Goal: Task Accomplishment & Management: Use online tool/utility

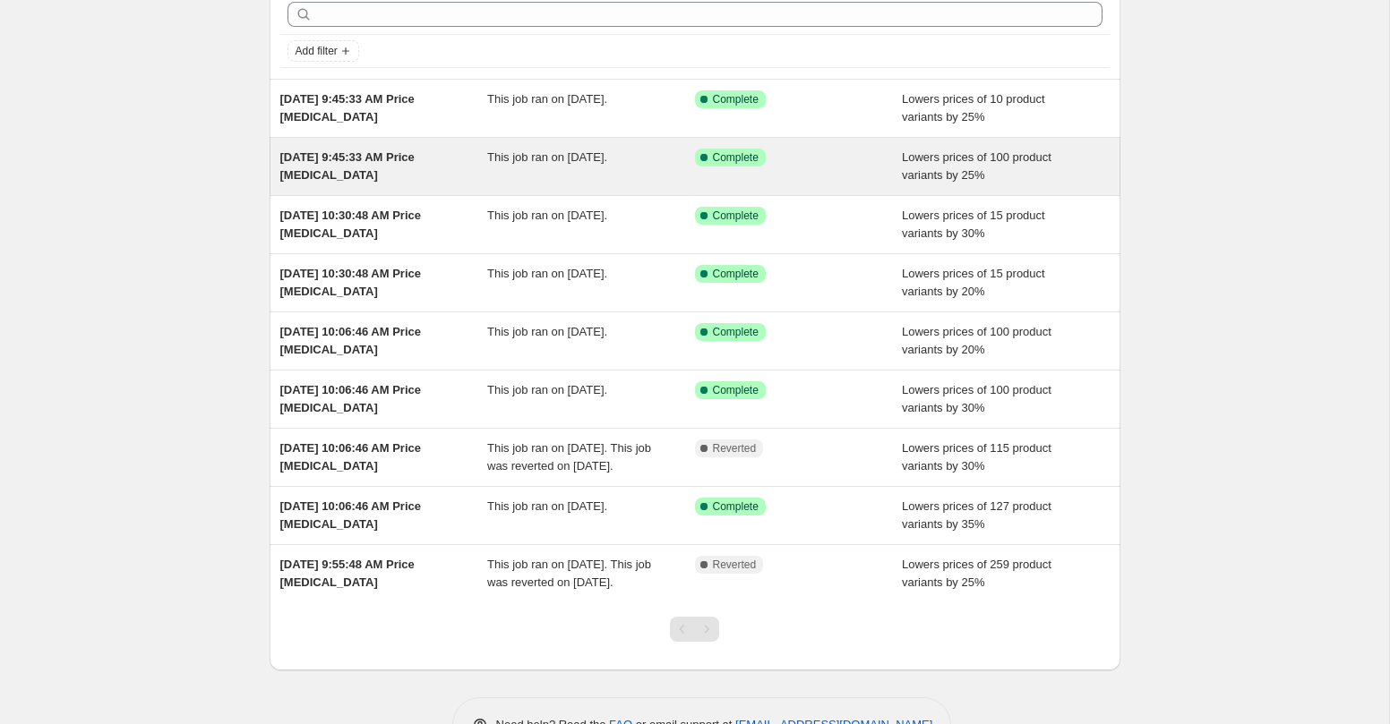
scroll to position [86, 0]
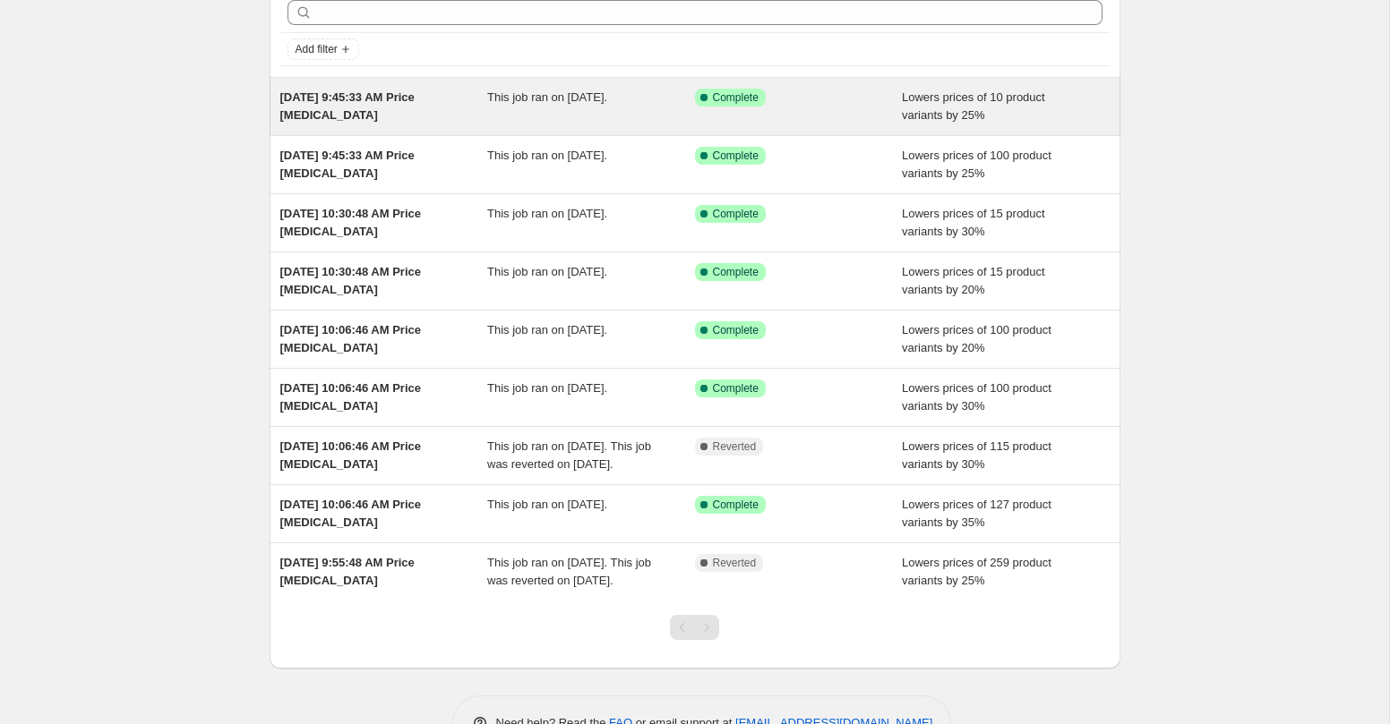
click at [545, 103] on span "This job ran on August 18, 2025." at bounding box center [547, 96] width 120 height 13
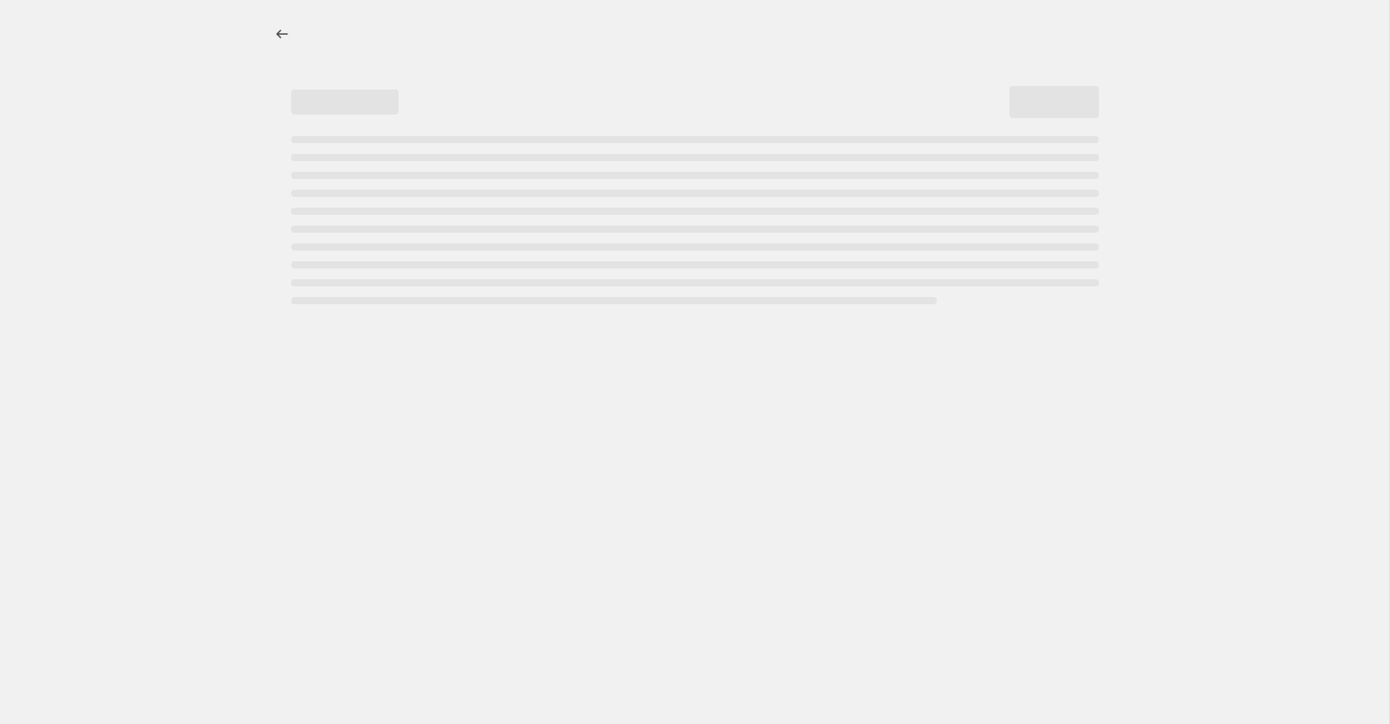
select select "percentage"
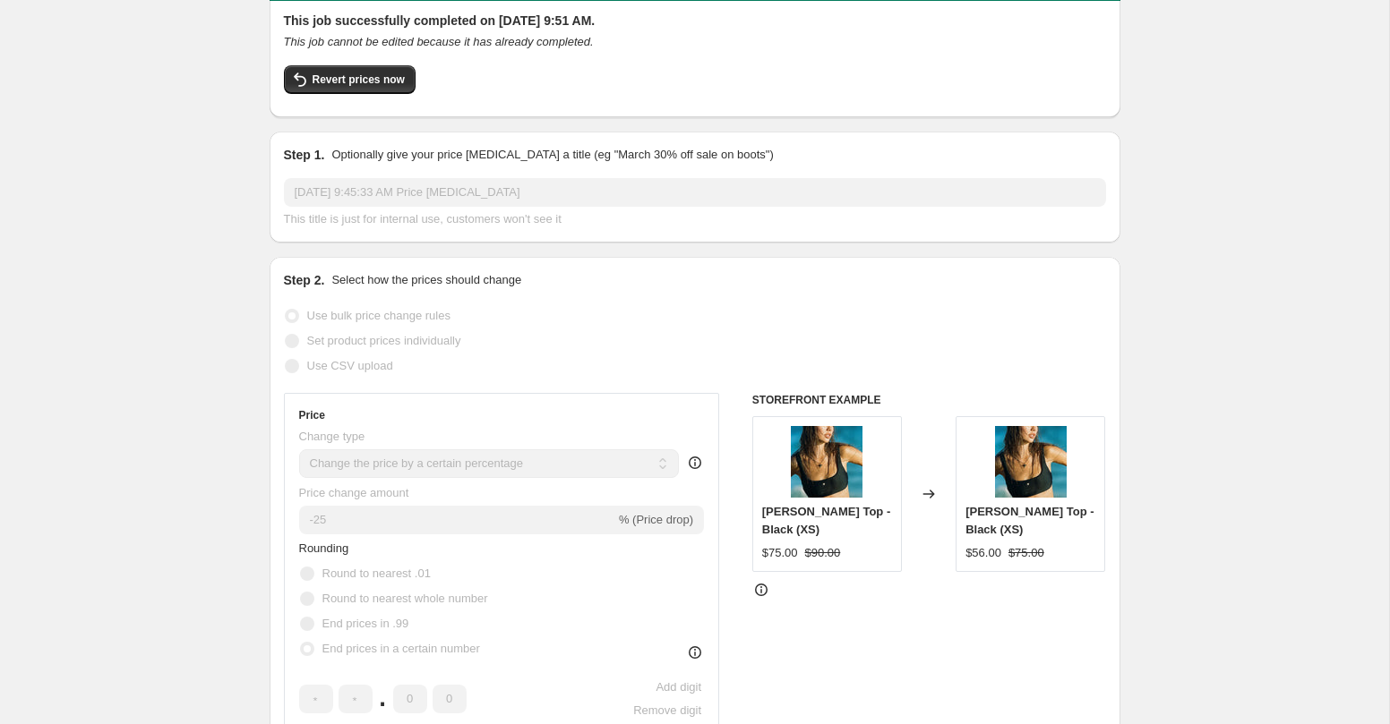
scroll to position [23, 0]
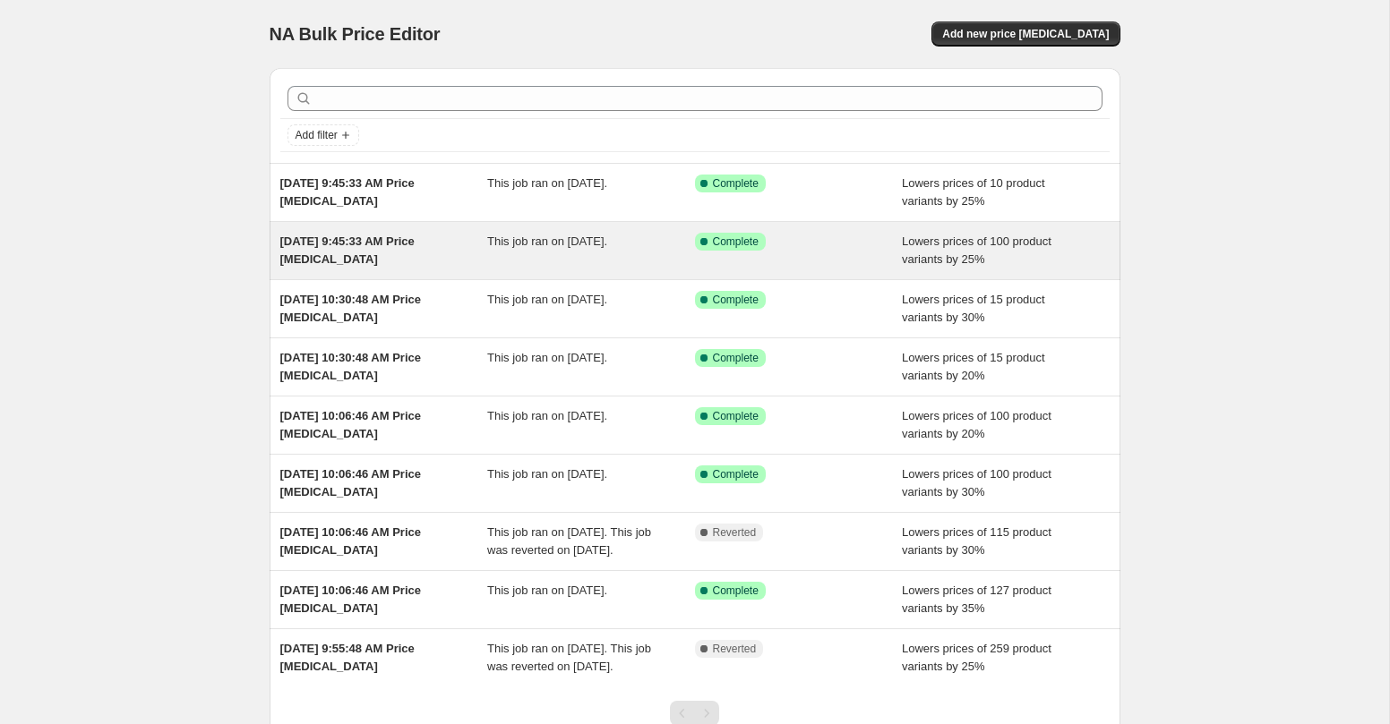
click at [357, 240] on span "Aug 18, 2025, 9:45:33 AM Price change job" at bounding box center [347, 250] width 134 height 31
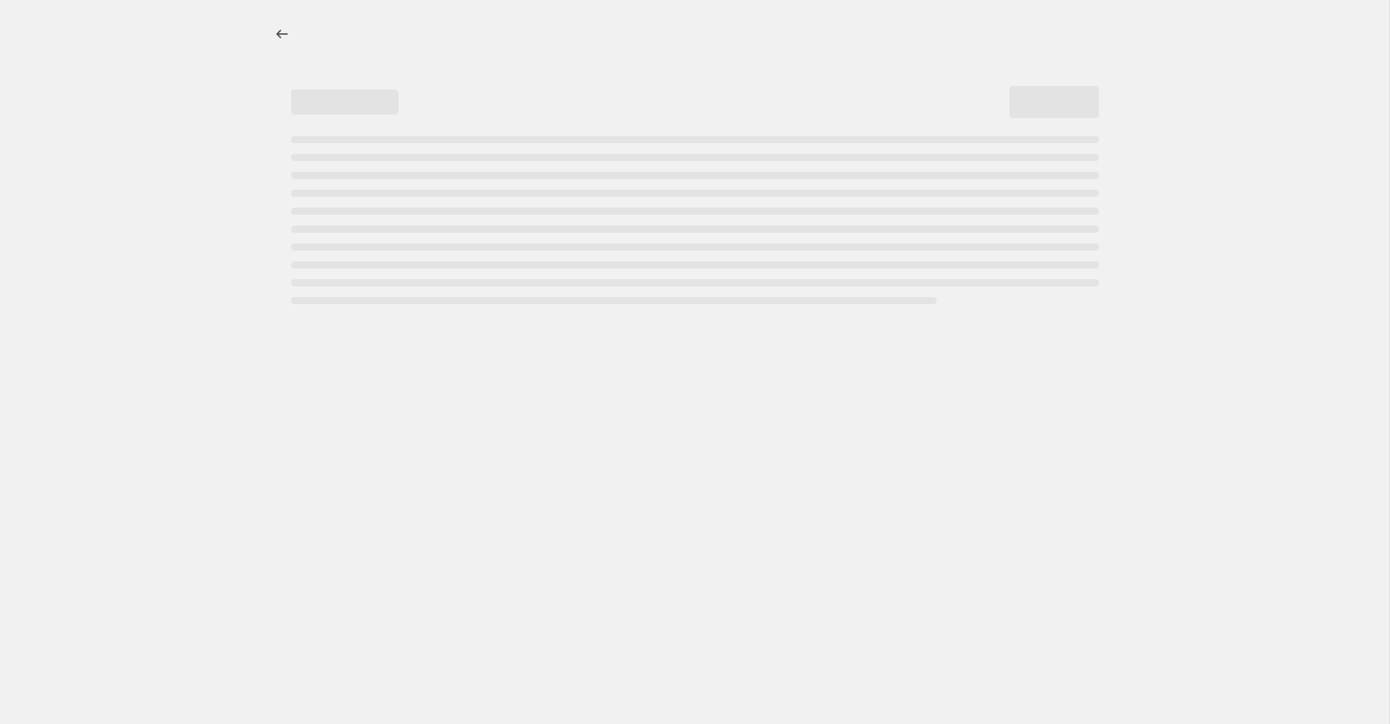
select select "percentage"
select select "collection"
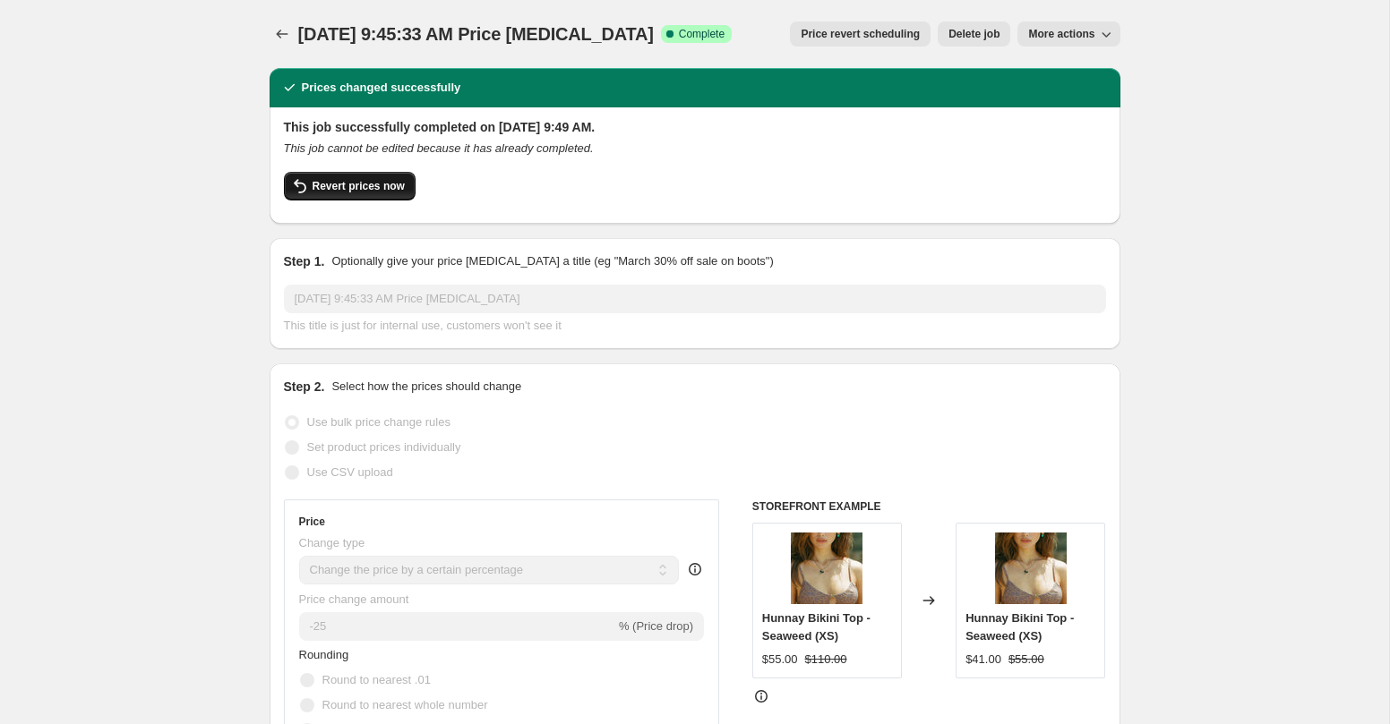
click at [363, 188] on span "Revert prices now" at bounding box center [358, 186] width 92 height 14
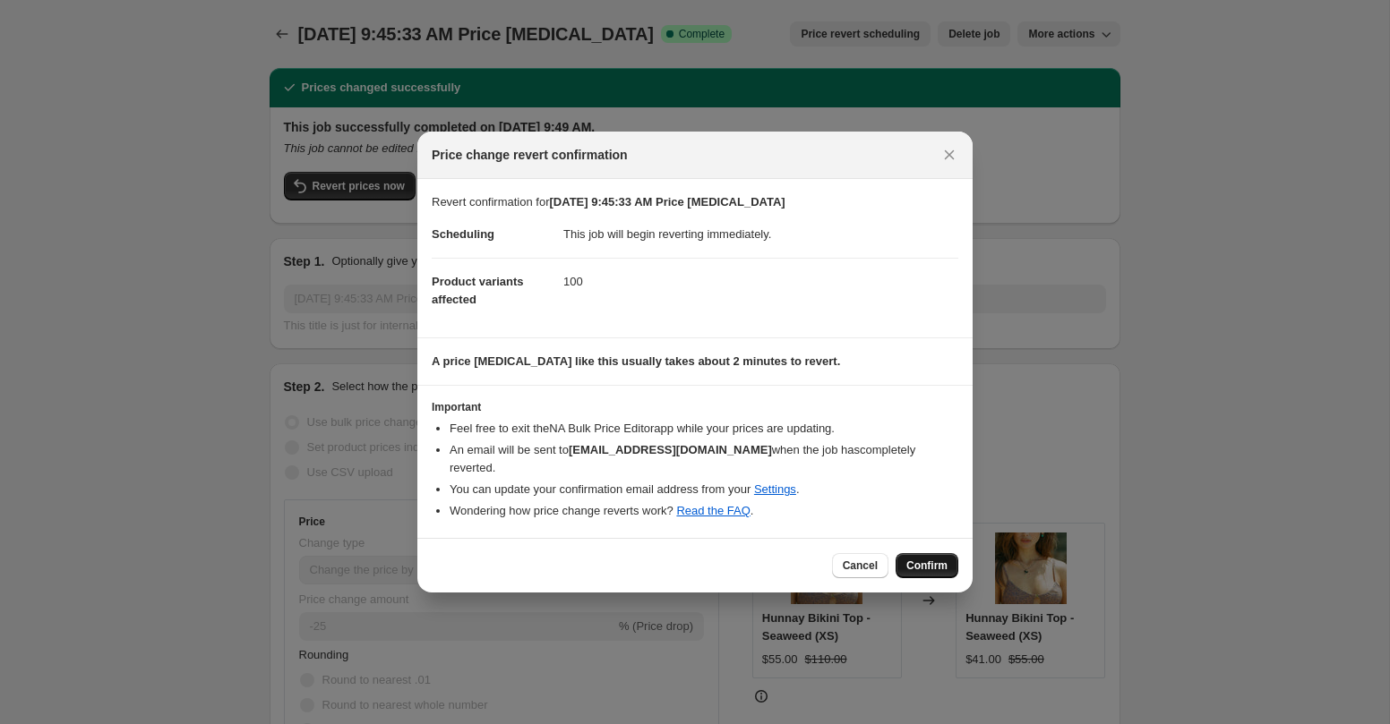
click at [928, 559] on span "Confirm" at bounding box center [926, 566] width 41 height 14
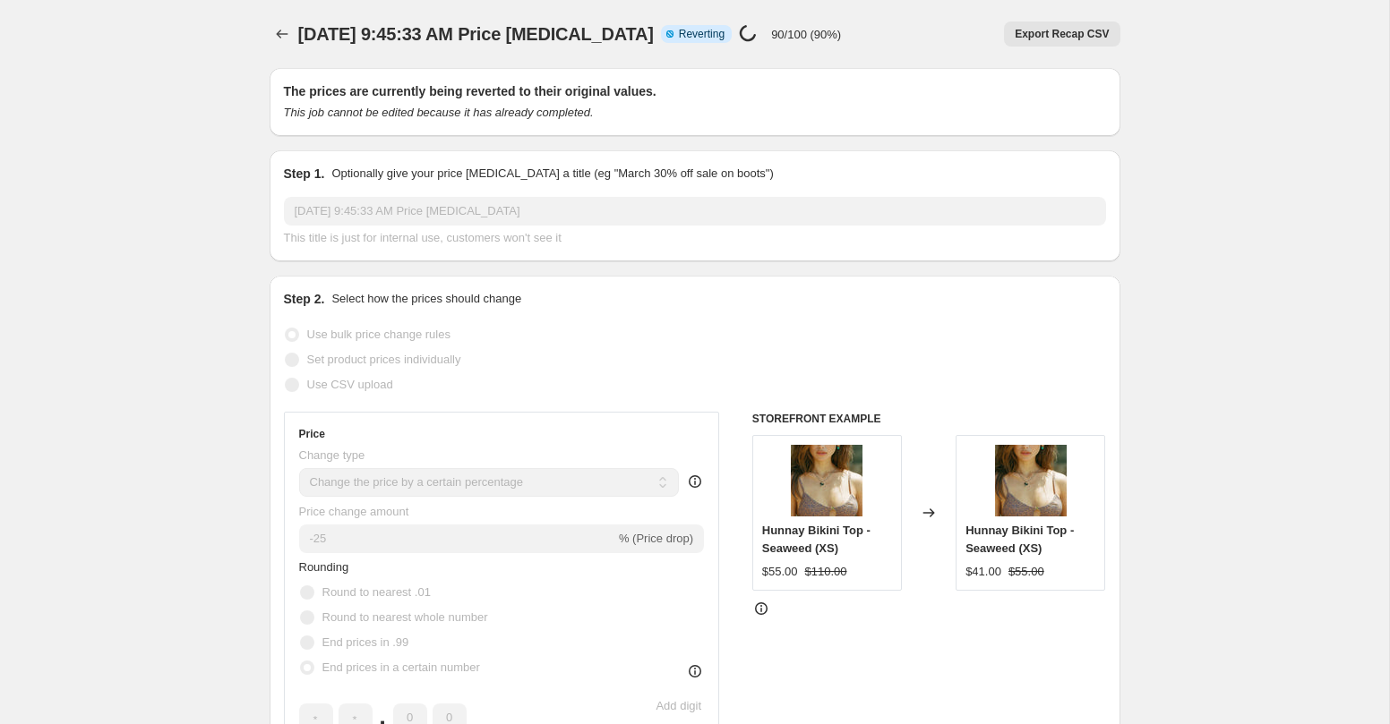
select select "percentage"
select select "collection"
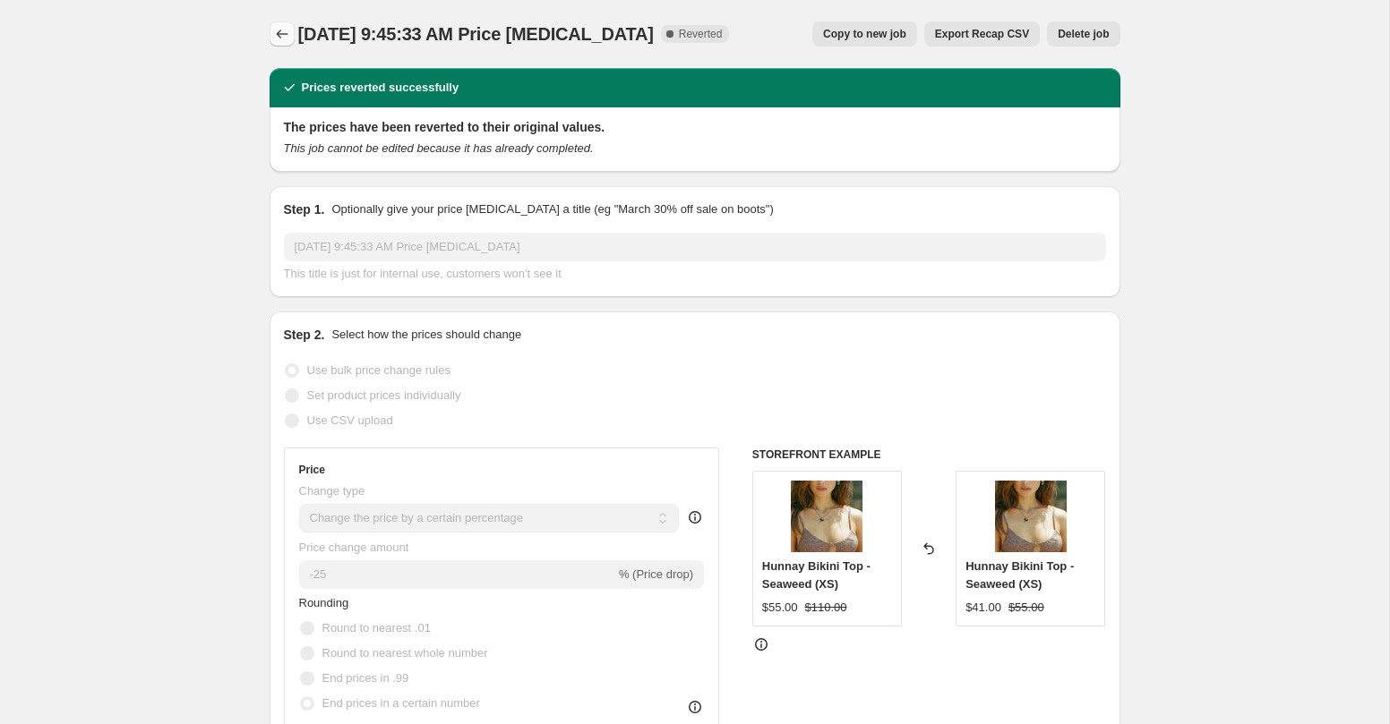
click at [280, 32] on icon "Price change jobs" at bounding box center [282, 34] width 18 height 18
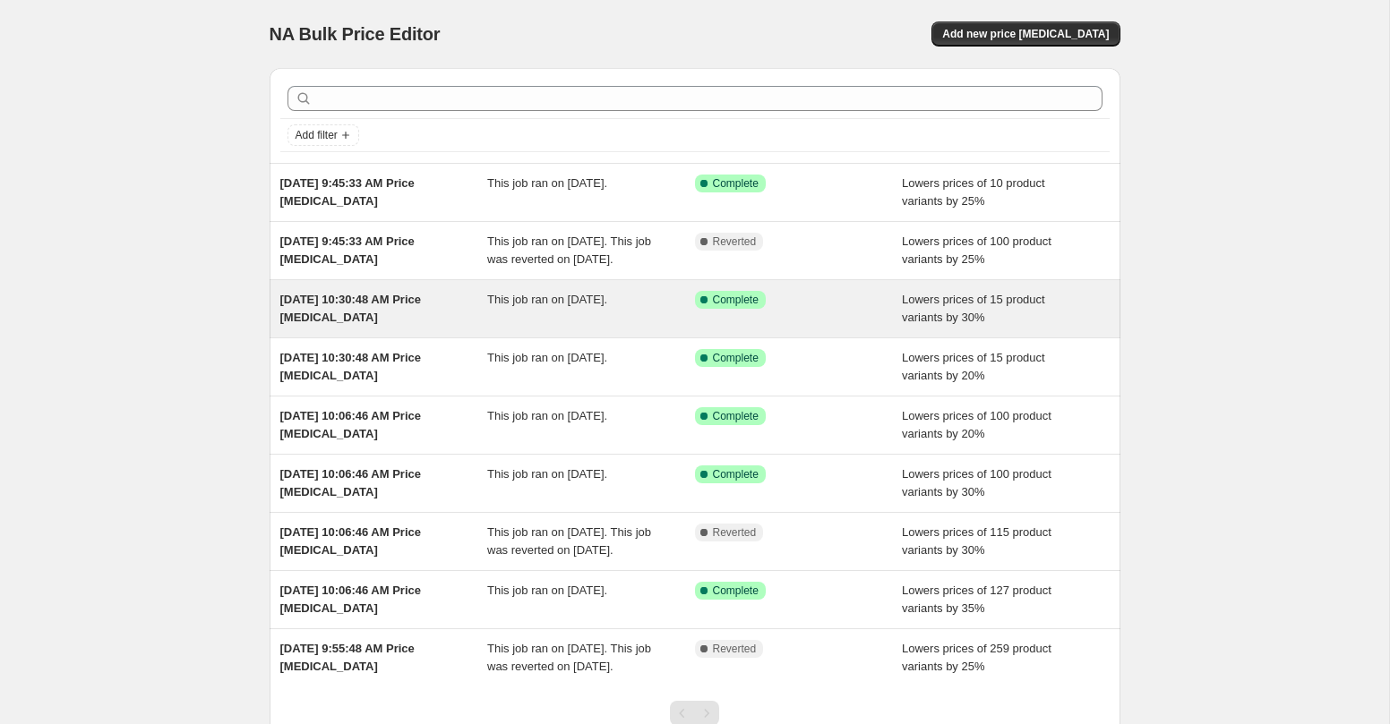
click at [381, 327] on div "Aug 17, 2025, 10:30:48 AM Price change job" at bounding box center [384, 309] width 208 height 36
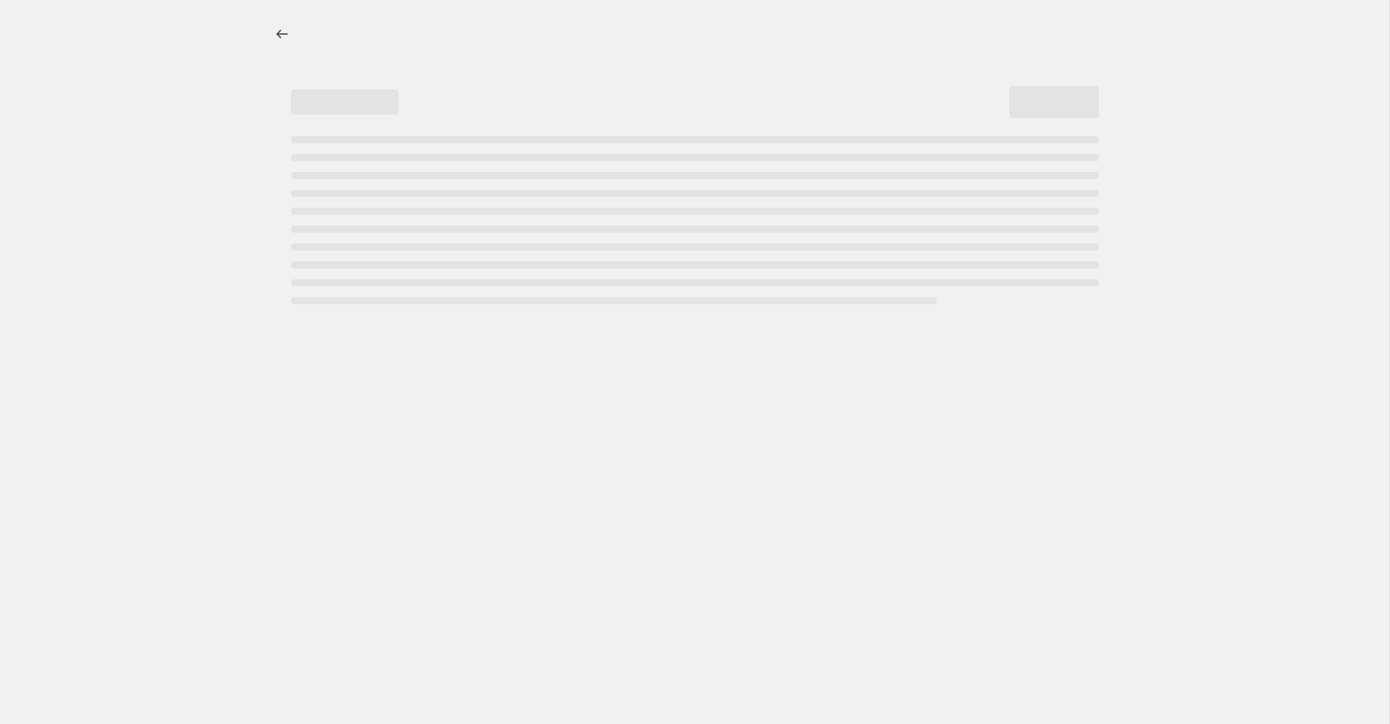
select select "percentage"
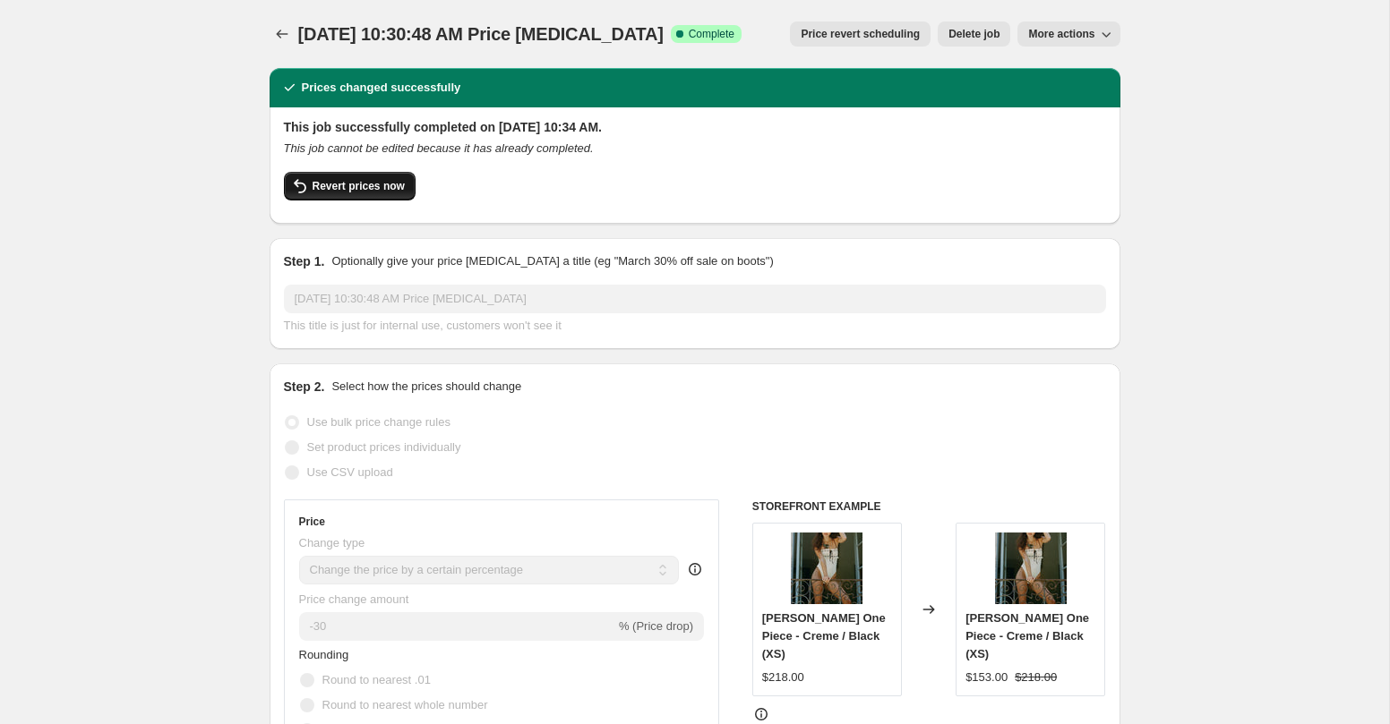
click at [374, 184] on span "Revert prices now" at bounding box center [358, 186] width 92 height 14
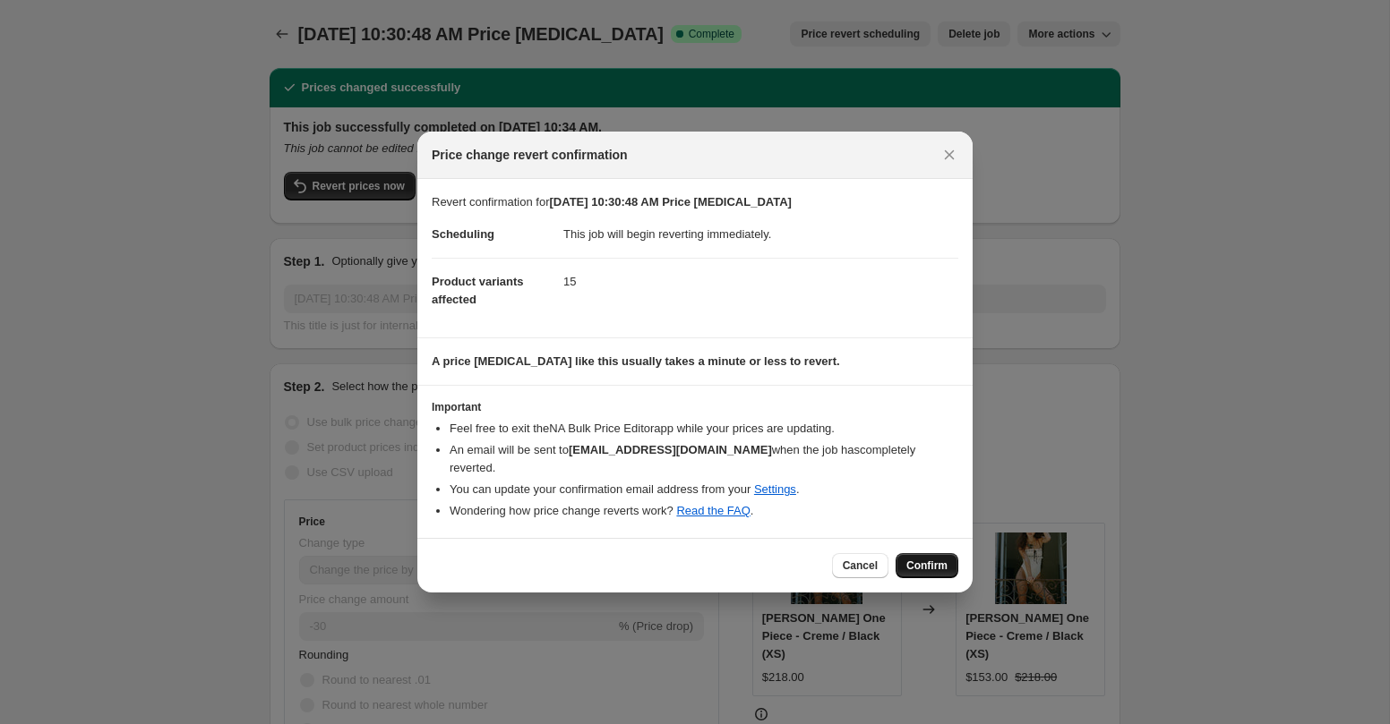
click at [936, 559] on span "Confirm" at bounding box center [926, 566] width 41 height 14
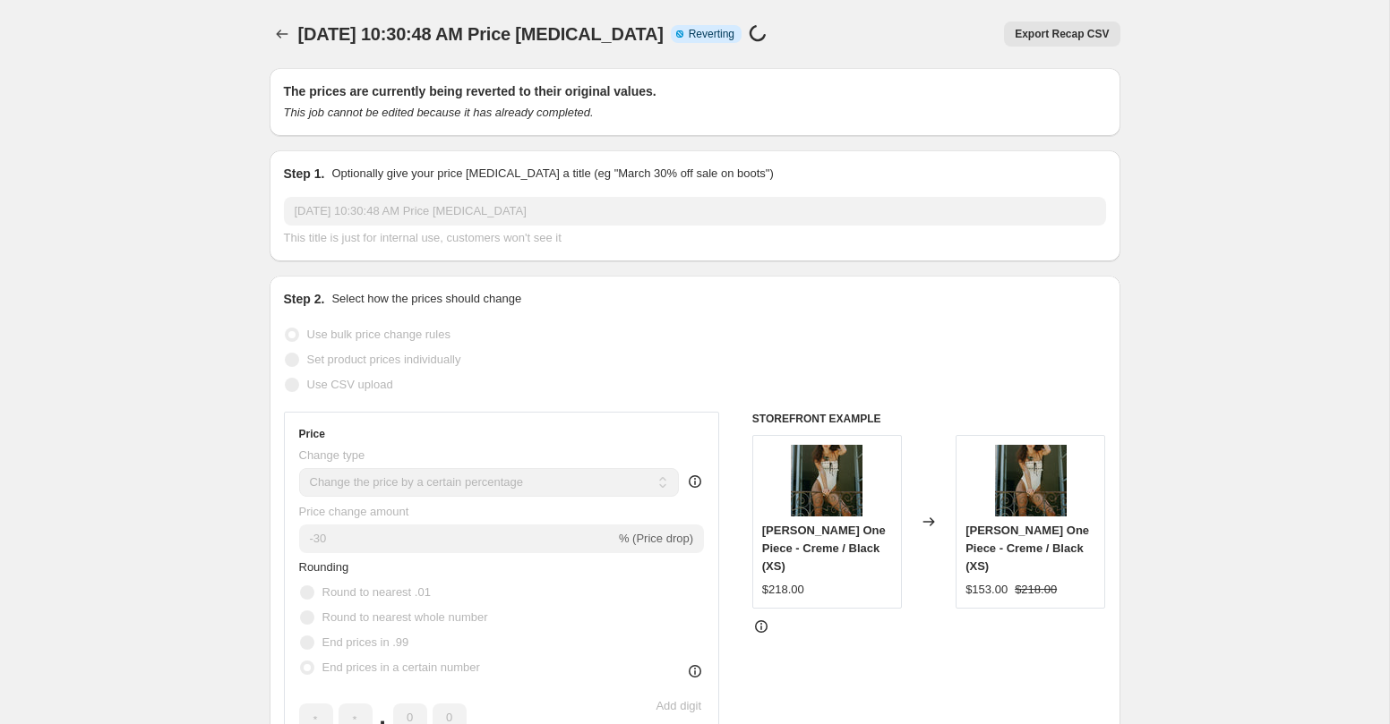
select select "percentage"
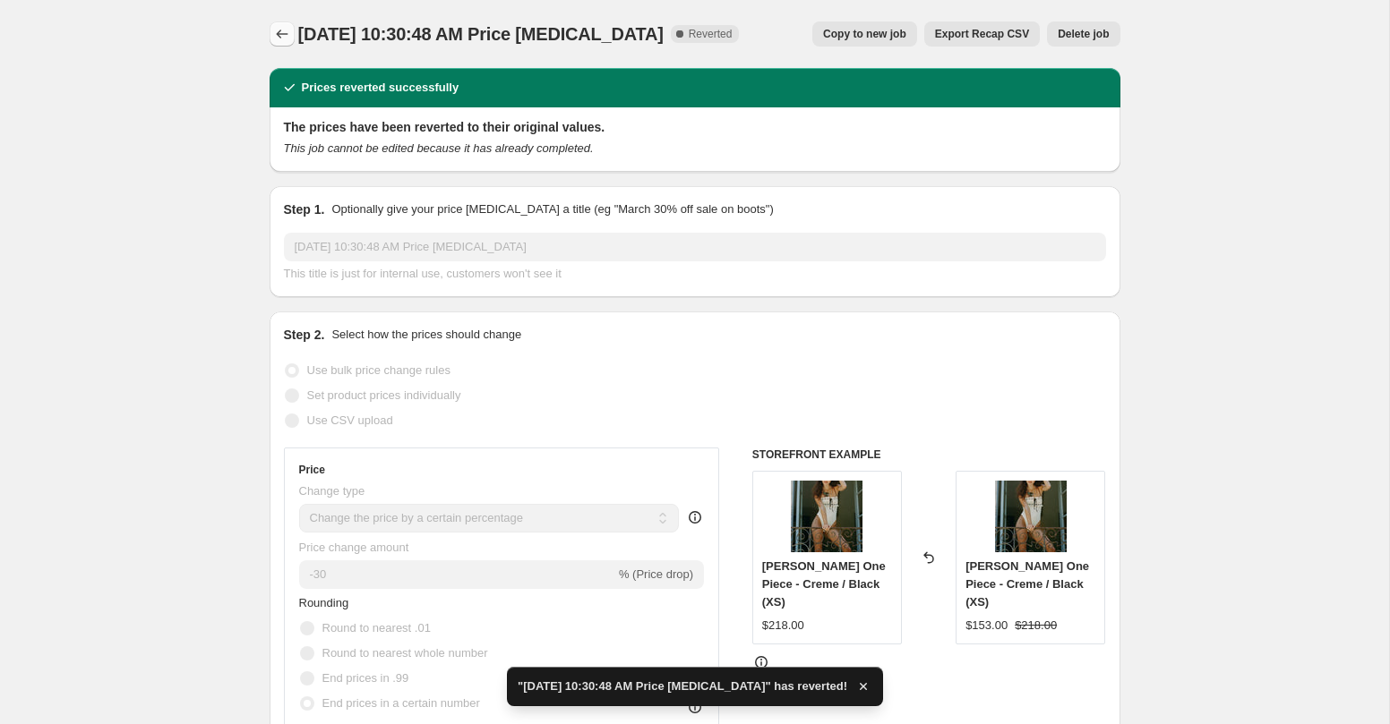
click at [283, 38] on icon "Price change jobs" at bounding box center [282, 34] width 18 height 18
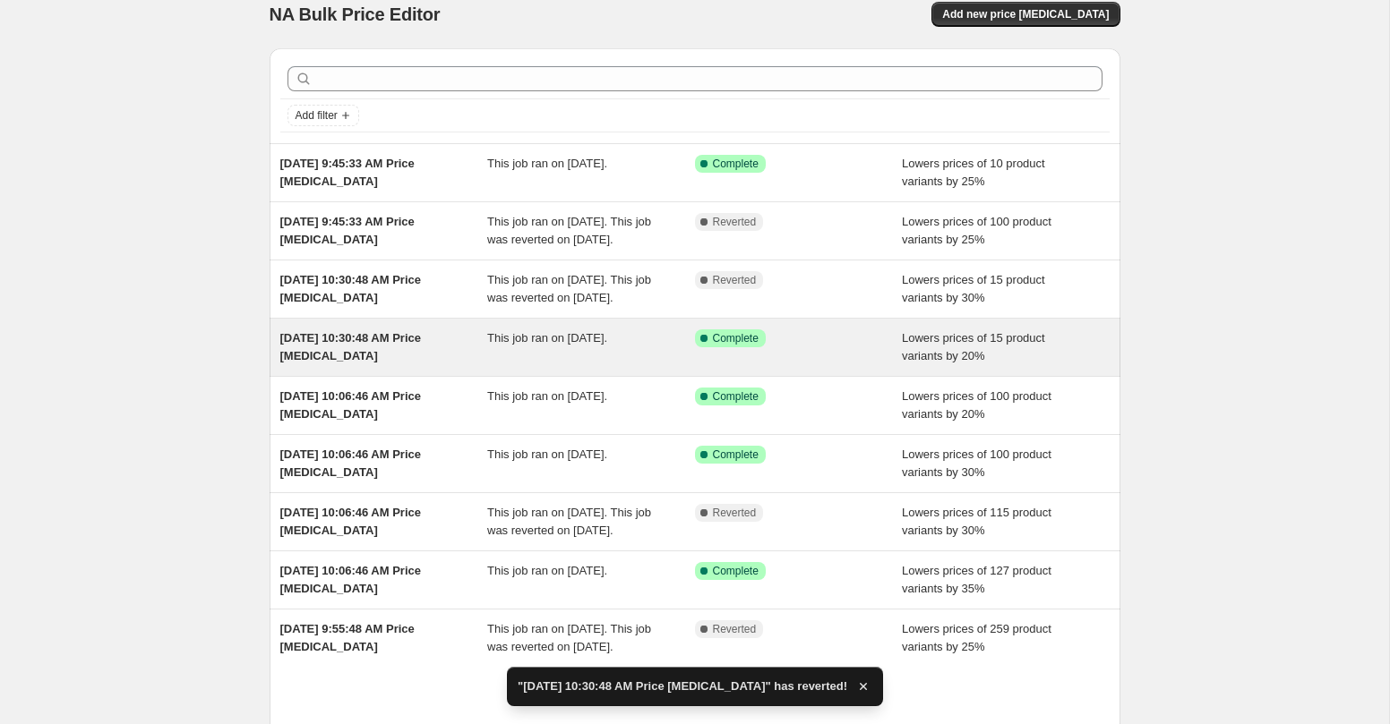
scroll to position [23, 0]
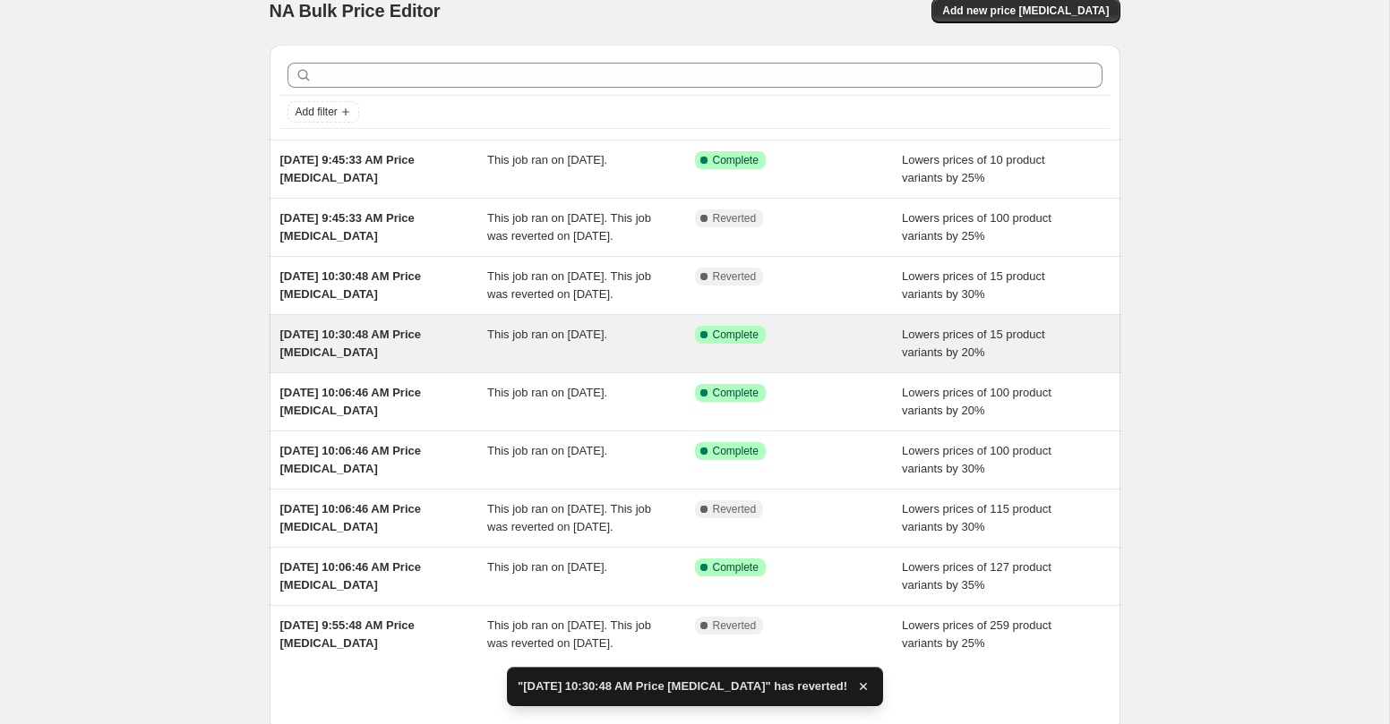
click at [371, 362] on div "Aug 17, 2025, 10:30:48 AM Price change job" at bounding box center [384, 344] width 208 height 36
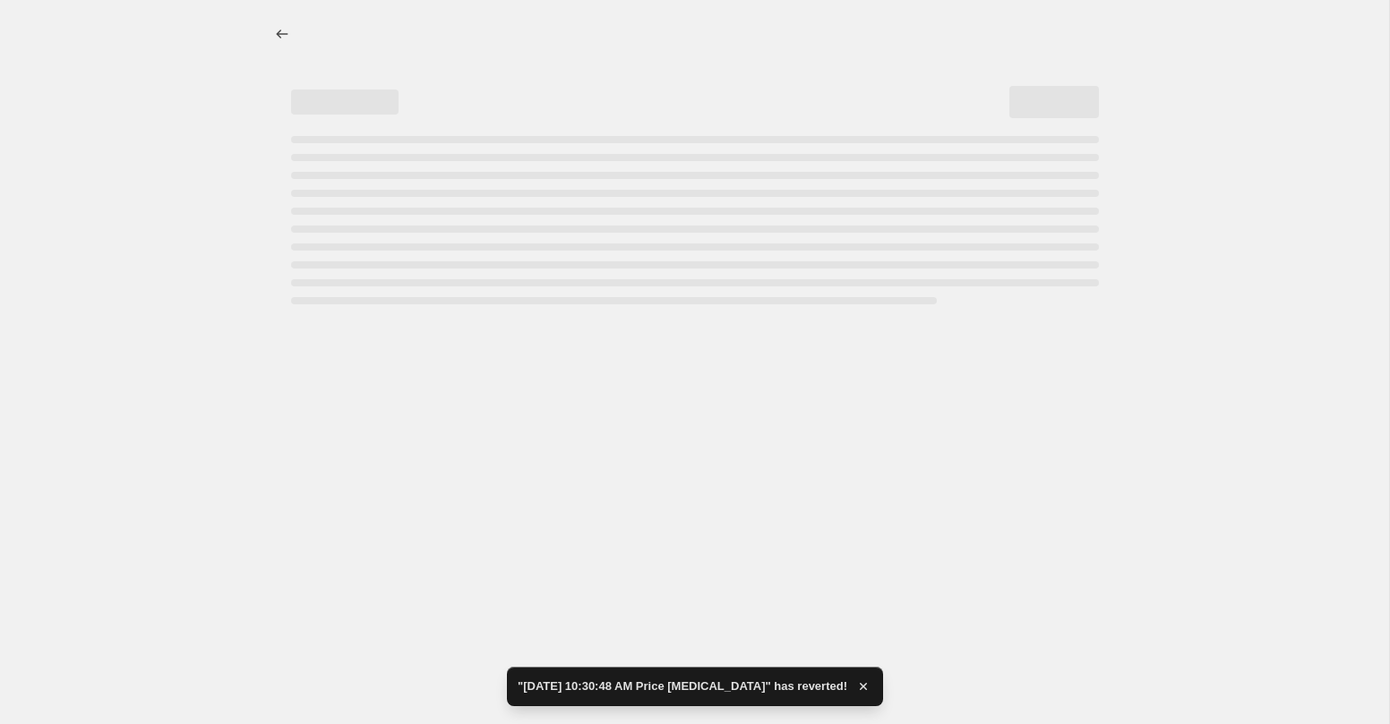
select select "percentage"
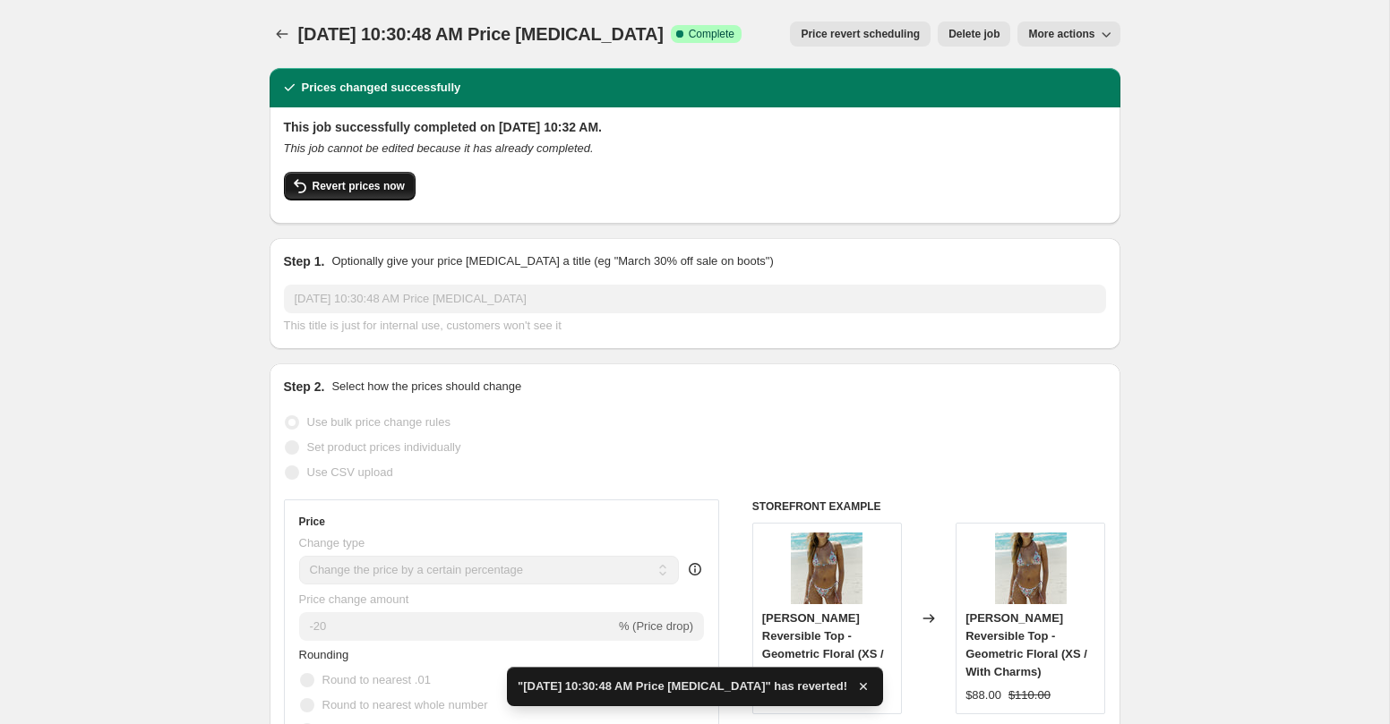
click at [392, 189] on span "Revert prices now" at bounding box center [358, 186] width 92 height 14
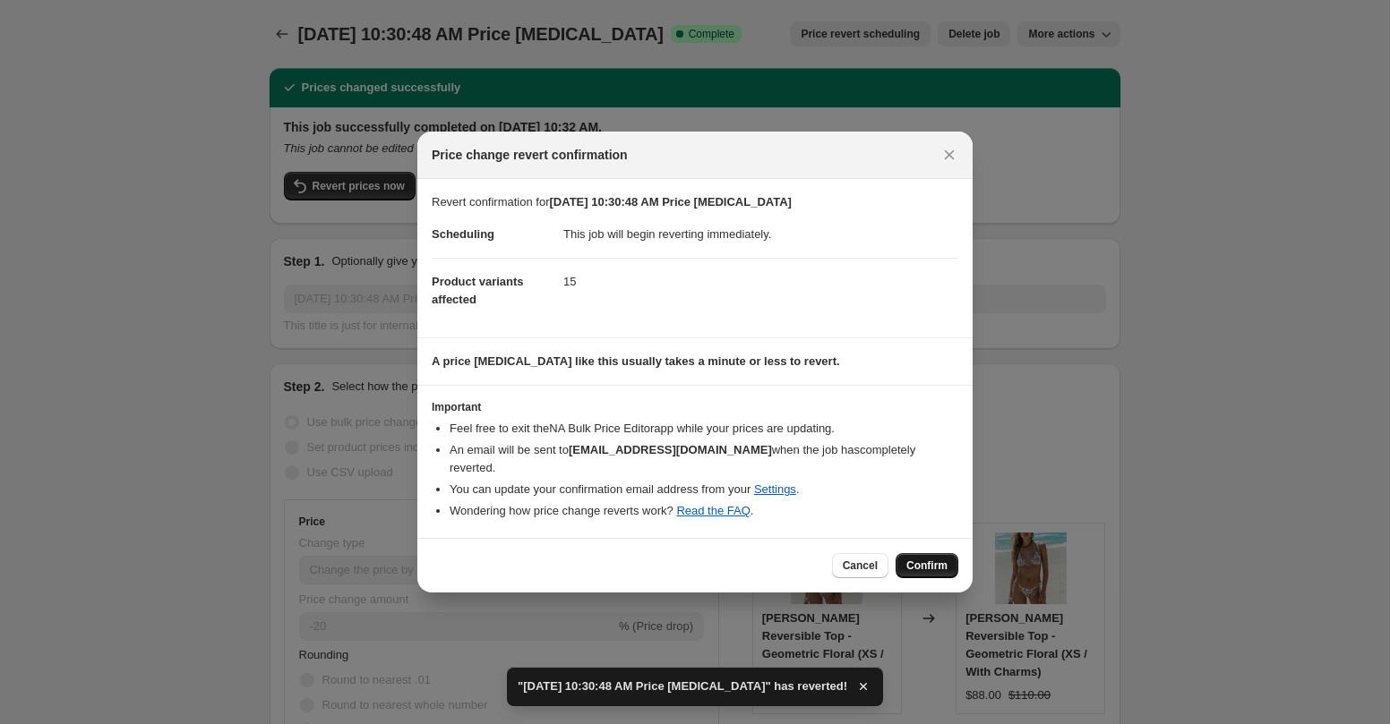
click at [911, 553] on button "Confirm" at bounding box center [926, 565] width 63 height 25
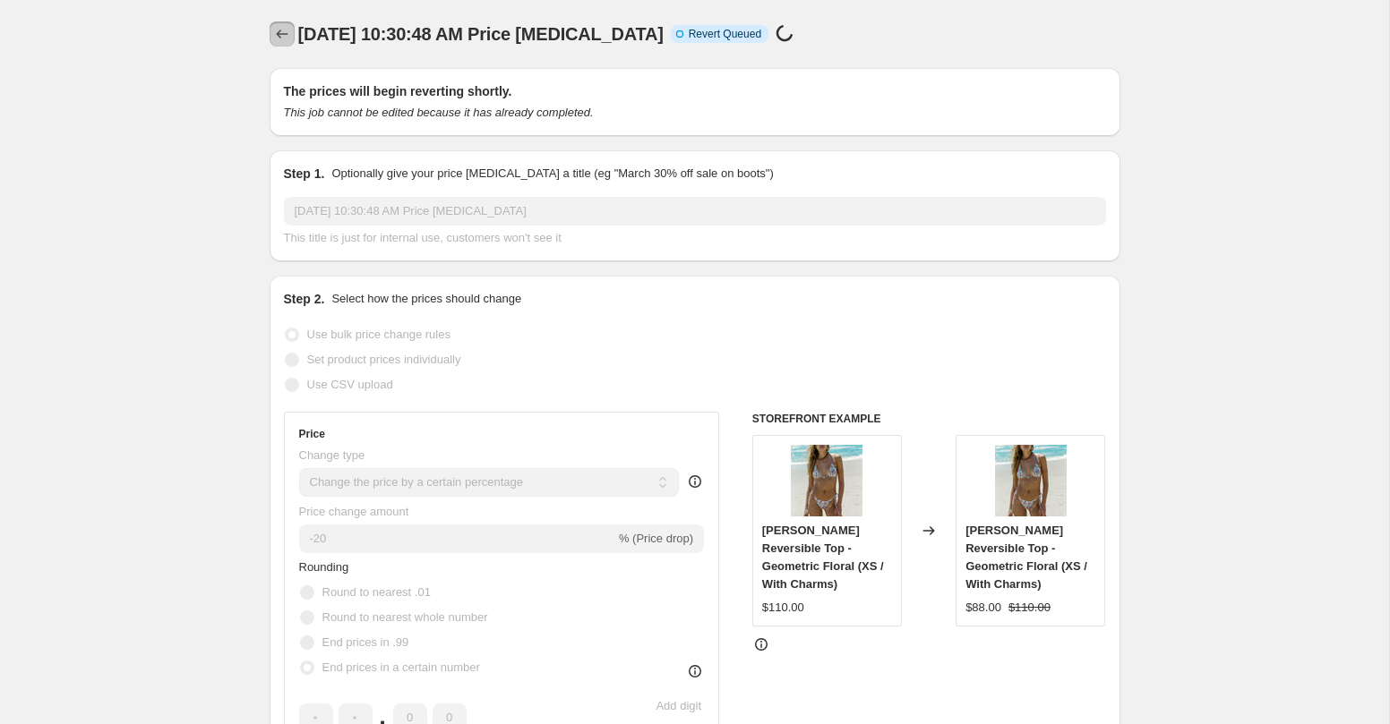
click at [288, 30] on icon "Price change jobs" at bounding box center [282, 34] width 18 height 18
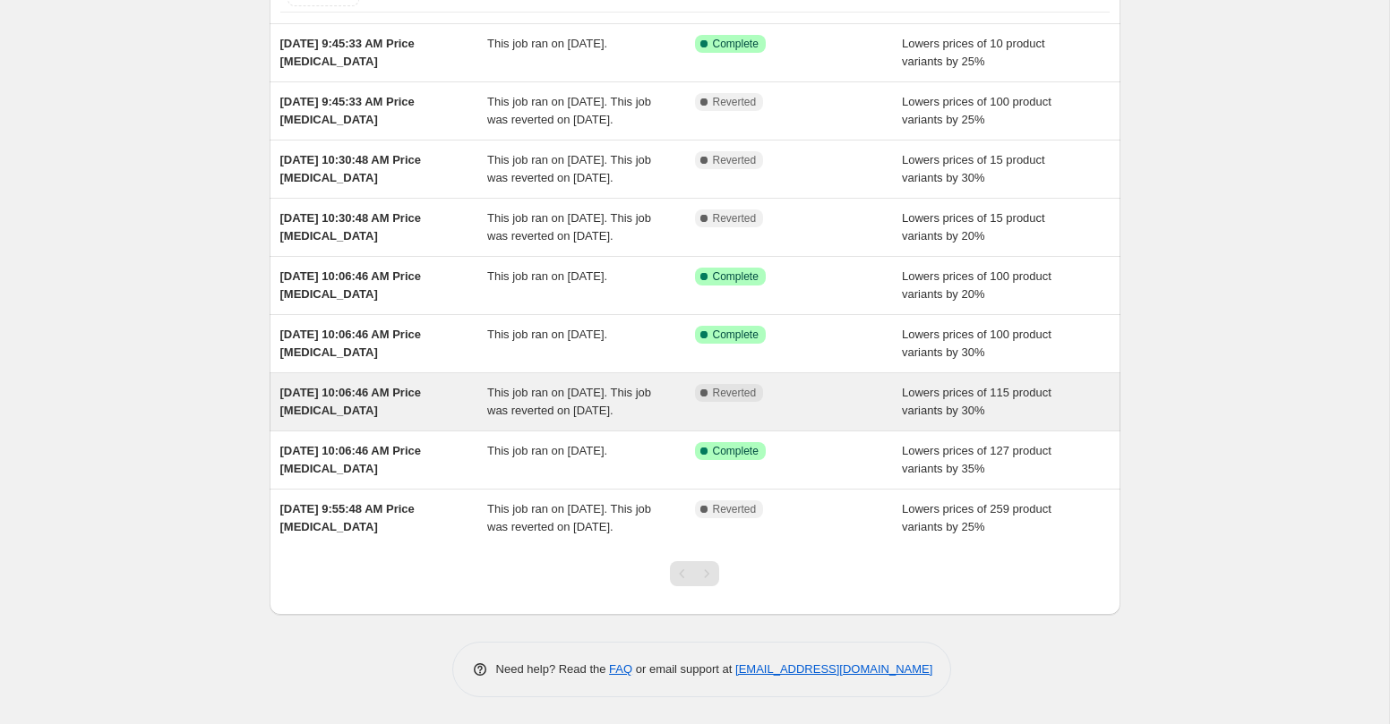
scroll to position [188, 0]
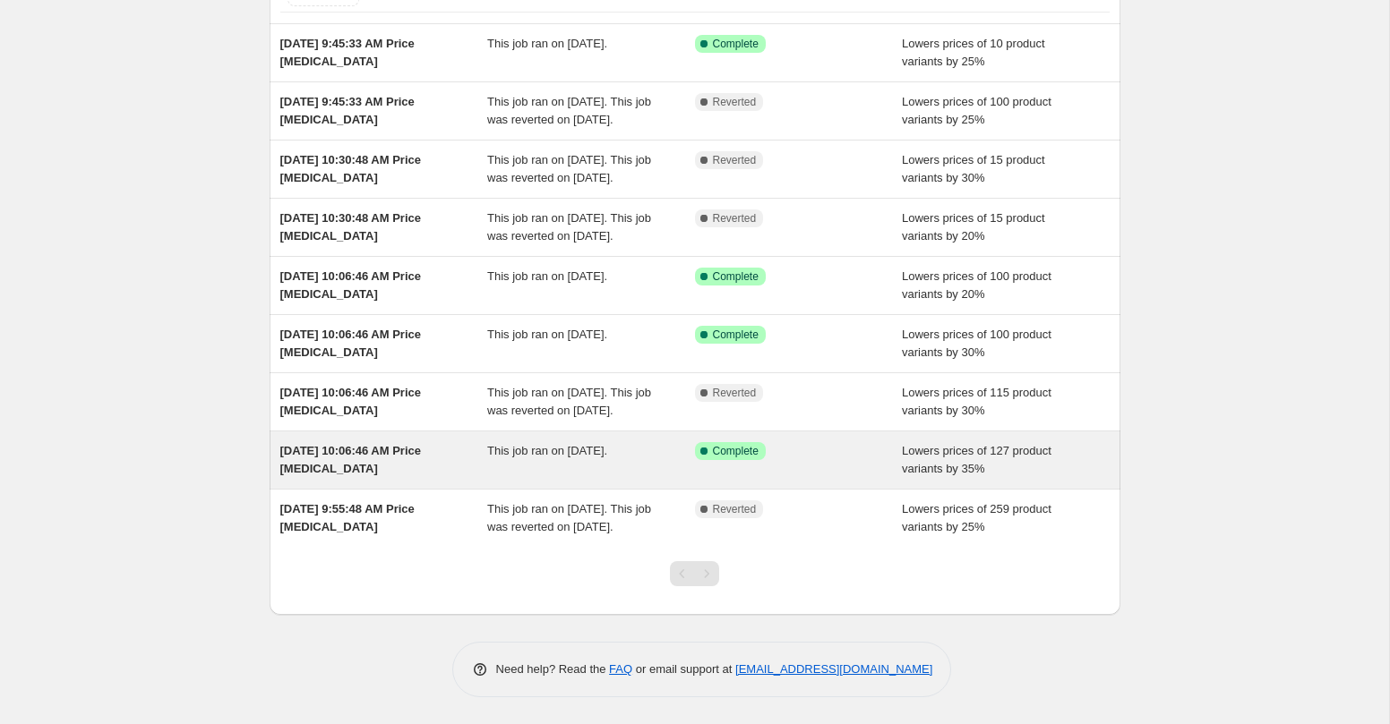
click at [363, 475] on span "Aug 17, 2025, 10:06:46 AM Price change job" at bounding box center [350, 459] width 141 height 31
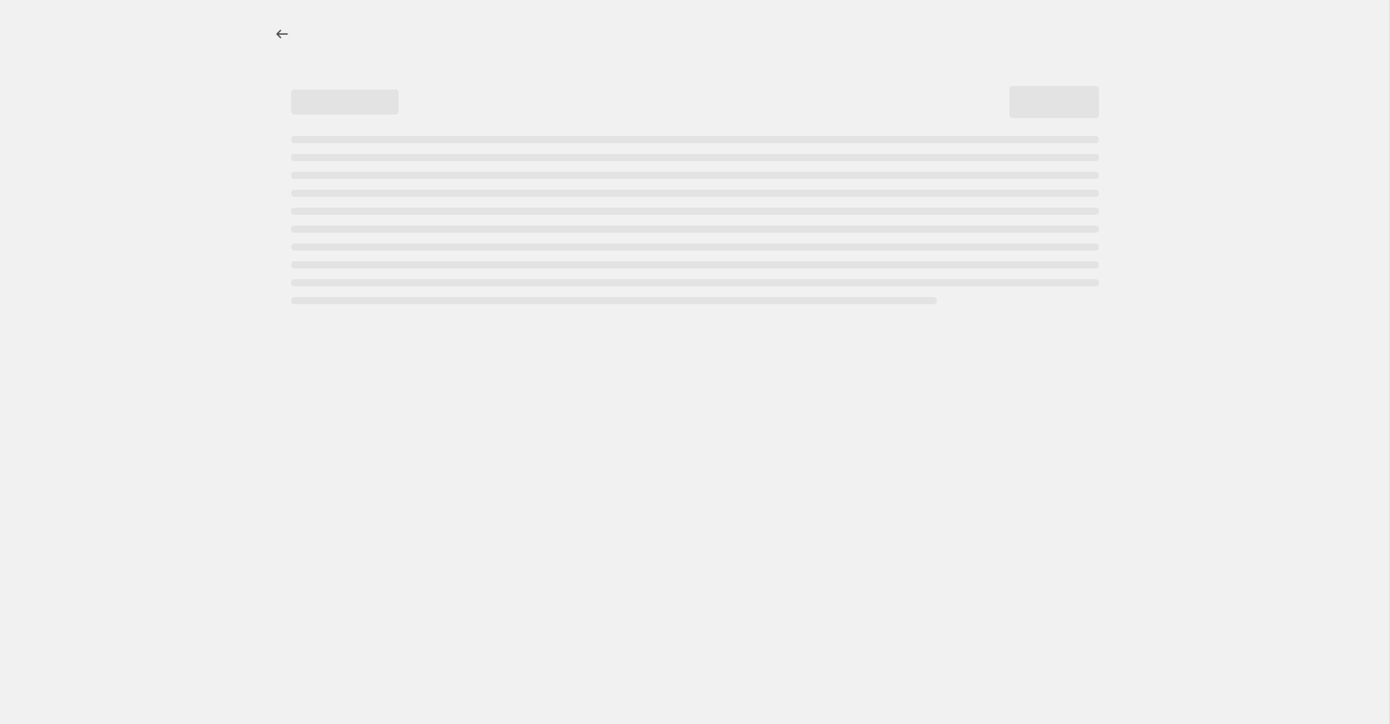
select select "percentage"
select select "collection"
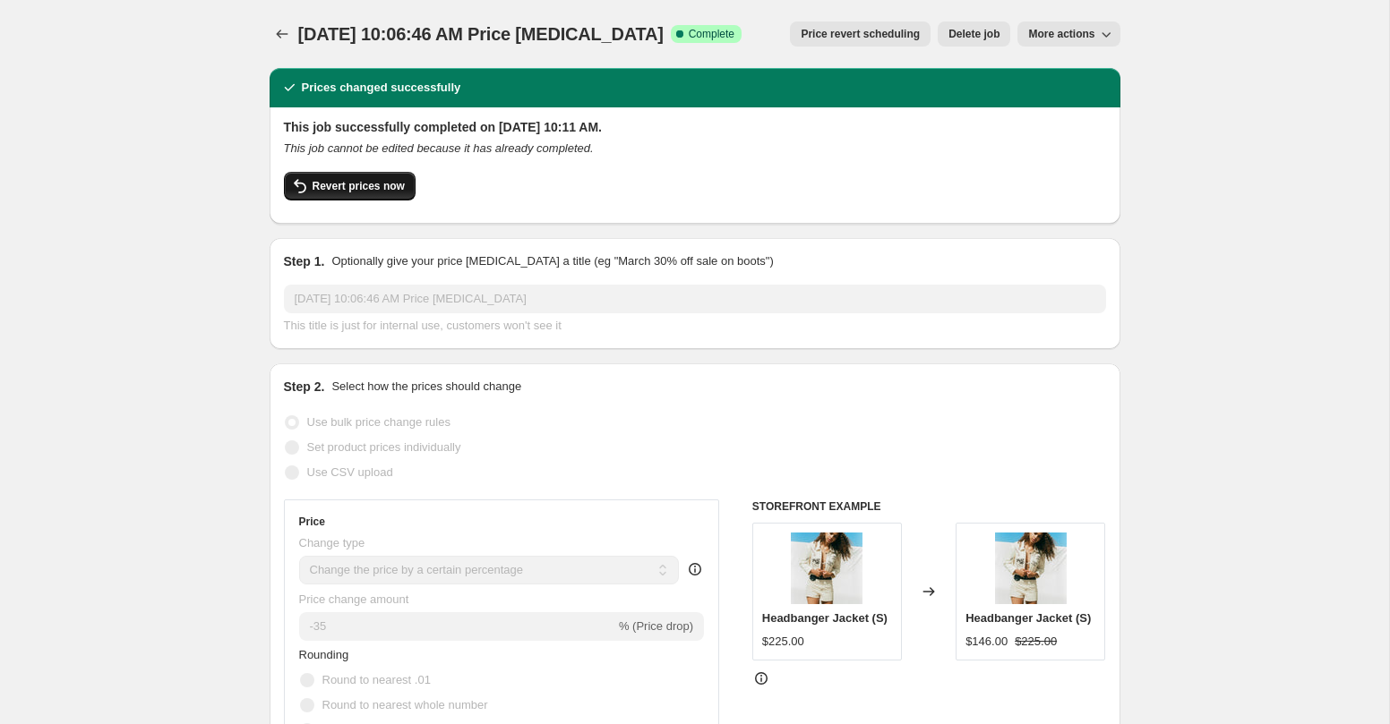
click at [362, 191] on span "Revert prices now" at bounding box center [358, 186] width 92 height 14
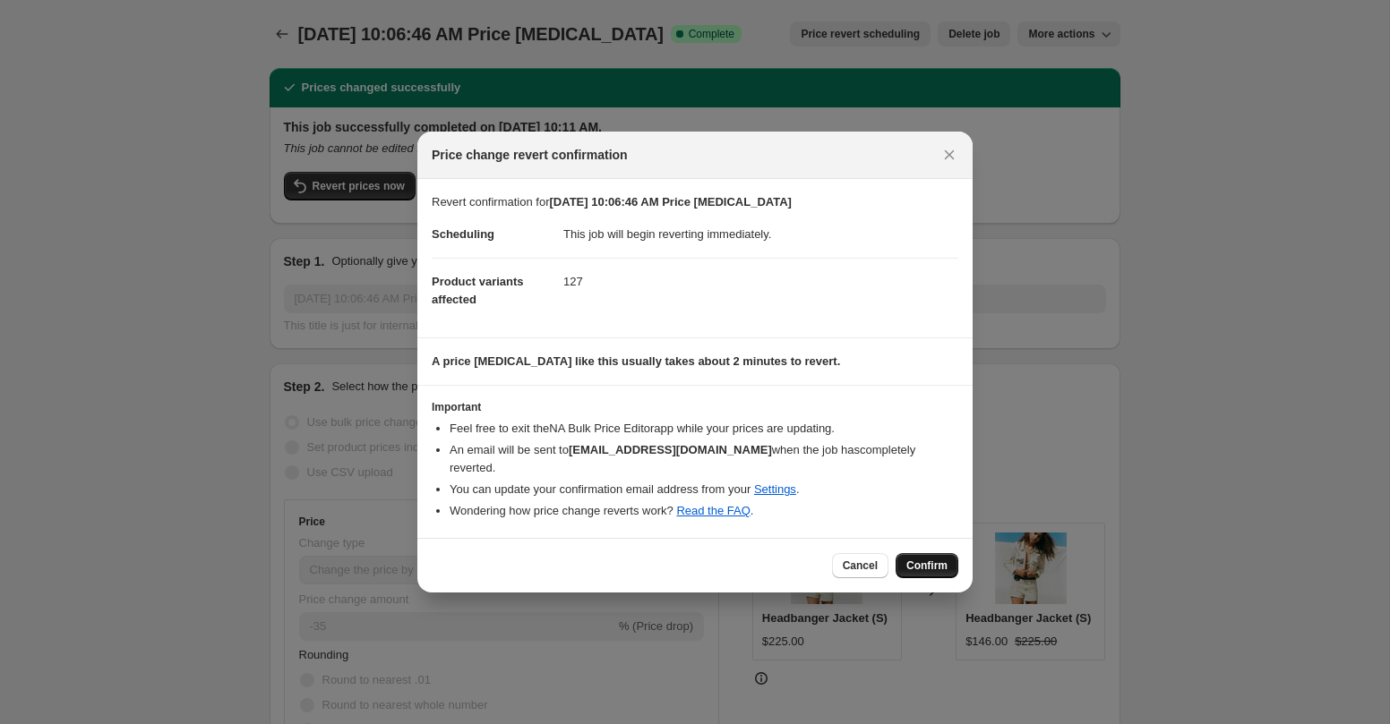
click at [930, 559] on span "Confirm" at bounding box center [926, 566] width 41 height 14
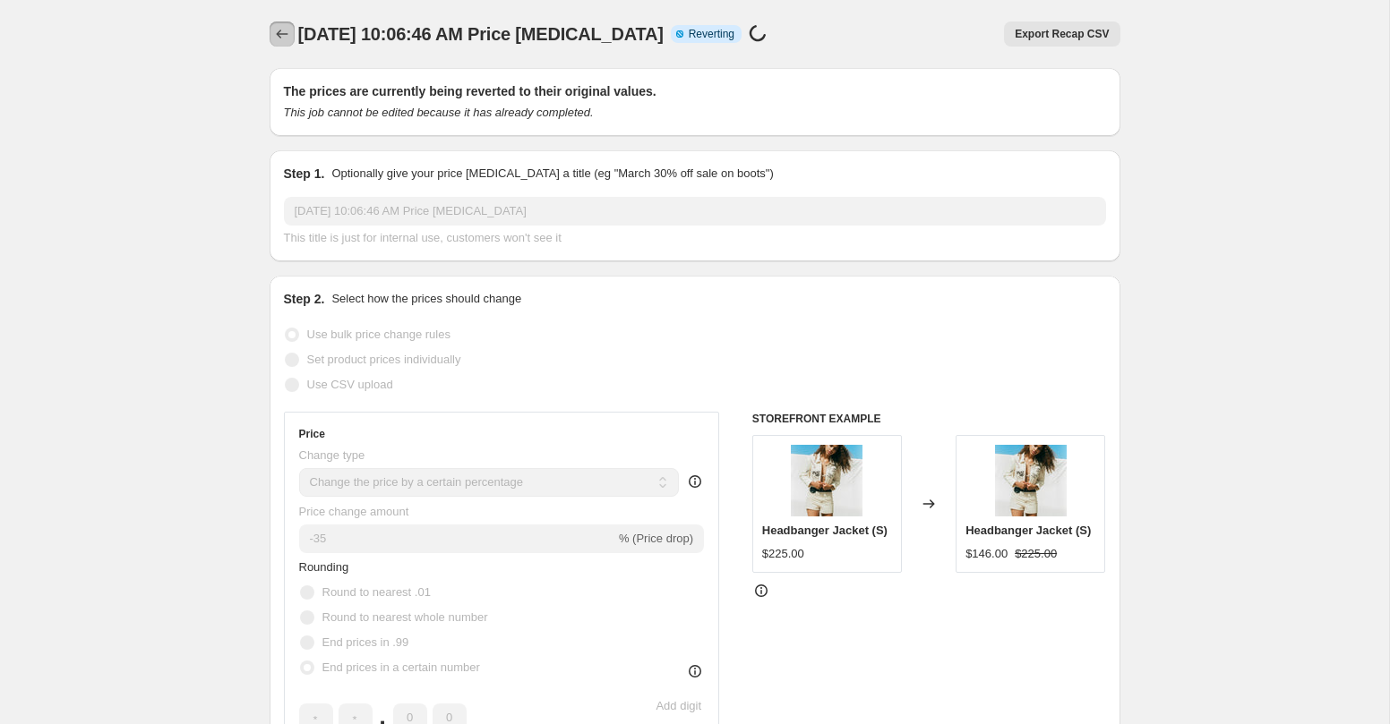
click at [278, 37] on icon "Price change jobs" at bounding box center [282, 34] width 18 height 18
